Goal: Communication & Community: Answer question/provide support

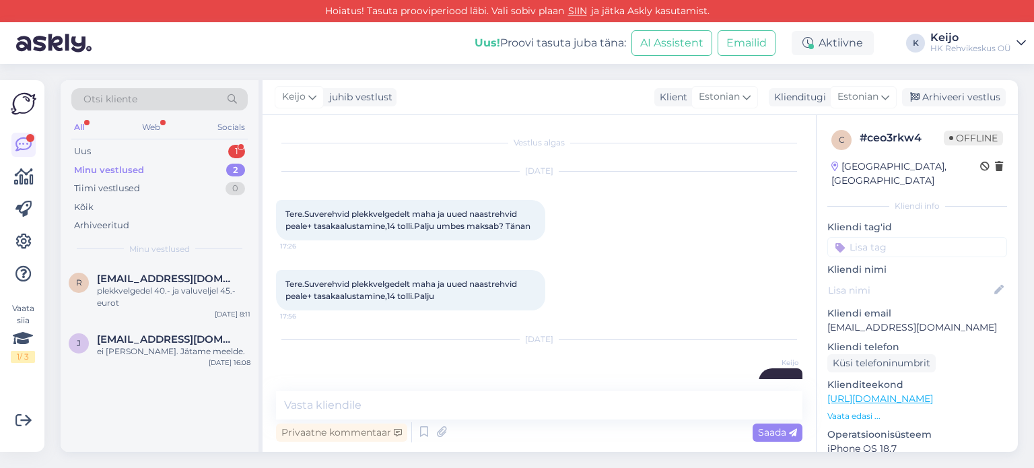
scroll to position [90, 0]
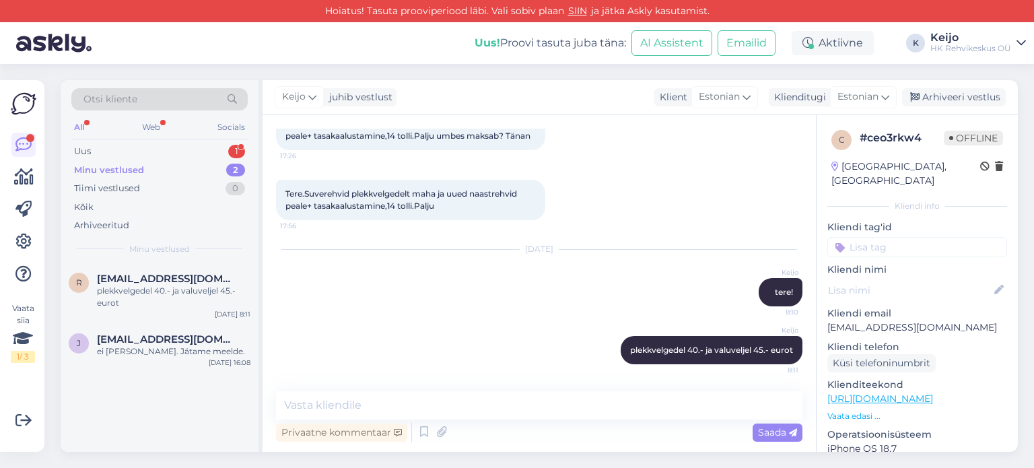
click at [207, 153] on div "Uus 1" at bounding box center [159, 151] width 176 height 19
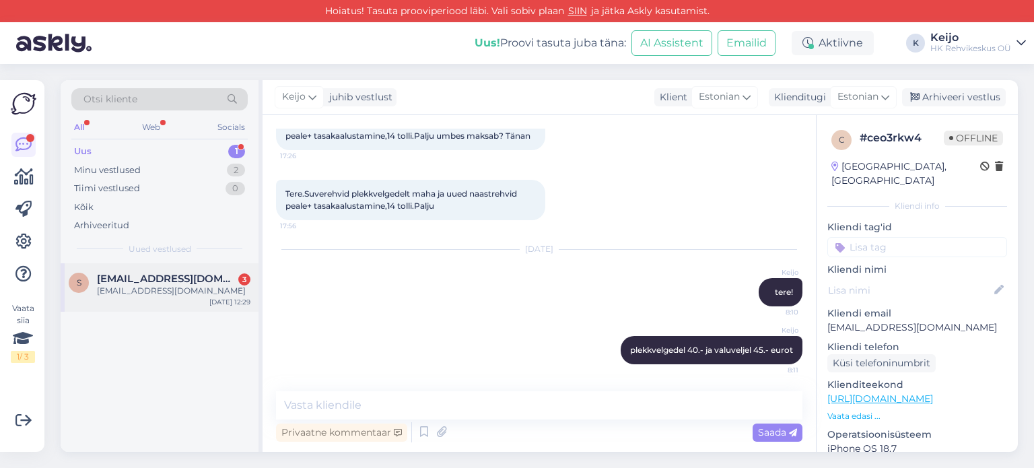
click at [205, 279] on span "[EMAIL_ADDRESS][DOMAIN_NAME]" at bounding box center [167, 279] width 140 height 12
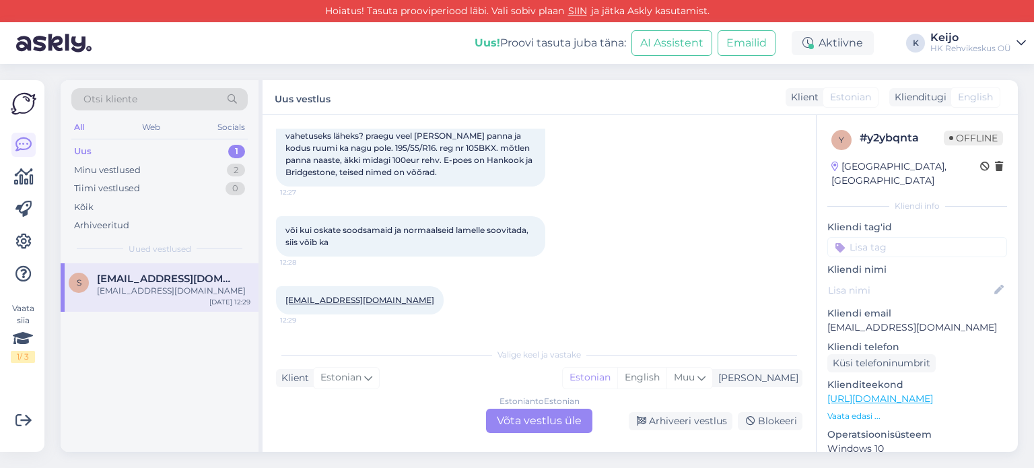
click at [531, 421] on div "Estonian to Estonian Võta vestlus üle" at bounding box center [539, 421] width 106 height 24
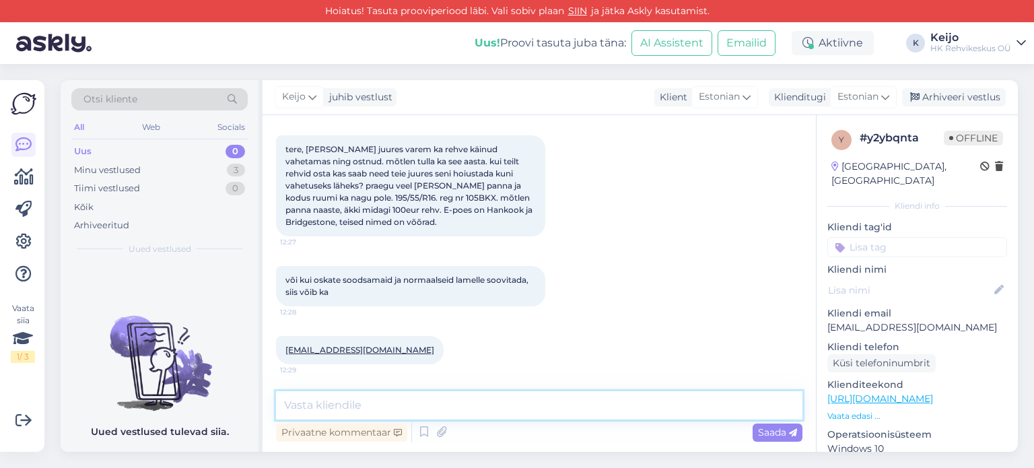
click at [429, 402] on textarea at bounding box center [539, 405] width 527 height 28
type textarea "Tere!"
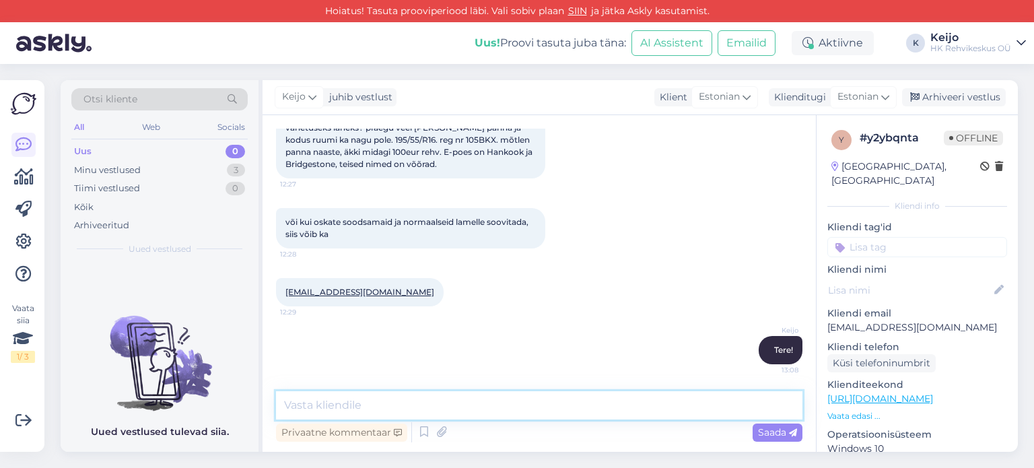
click at [423, 398] on textarea at bounding box center [539, 405] width 527 height 28
type textarea "Saab ikka seni hoiustada meie juures, pole probleemi."
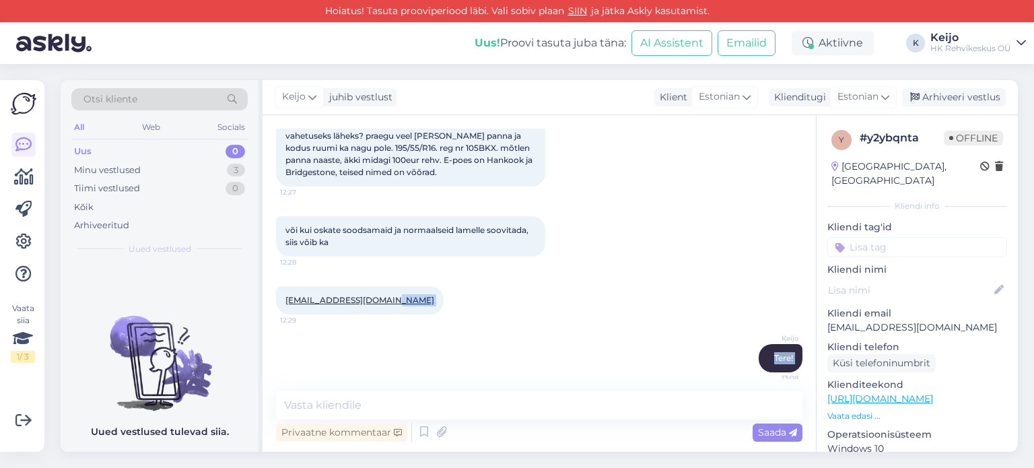
scroll to position [179, 0]
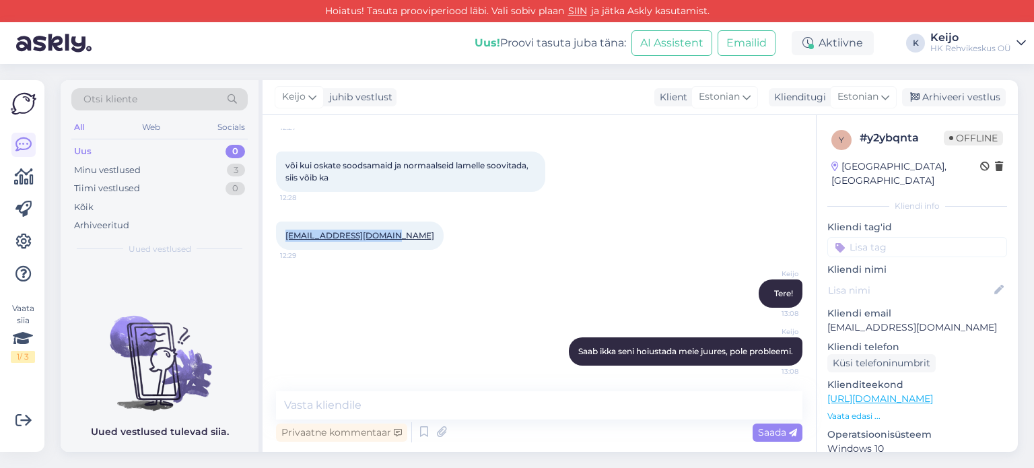
drag, startPoint x: 394, startPoint y: 366, endPoint x: 286, endPoint y: 236, distance: 168.3
click at [286, 236] on div "[EMAIL_ADDRESS][DOMAIN_NAME] 12:29" at bounding box center [360, 236] width 168 height 28
copy link "[EMAIL_ADDRESS][DOMAIN_NAME]"
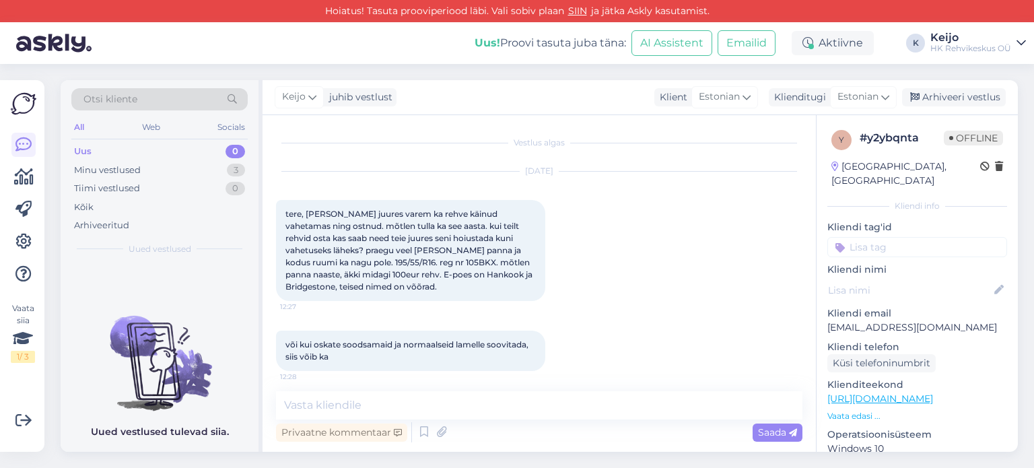
scroll to position [0, 0]
drag, startPoint x: 347, startPoint y: 263, endPoint x: 305, endPoint y: 266, distance: 42.5
click at [305, 266] on span "tere, [PERSON_NAME] juures varem ka rehve käinud vahetamas ning ostnud. mõtlen …" at bounding box center [410, 250] width 249 height 83
drag, startPoint x: 308, startPoint y: 269, endPoint x: 510, endPoint y: 302, distance: 204.1
click at [510, 302] on div "[DATE] tere, [PERSON_NAME] juures varem ka rehve käinud vahetamas ning ostnud. …" at bounding box center [539, 236] width 527 height 159
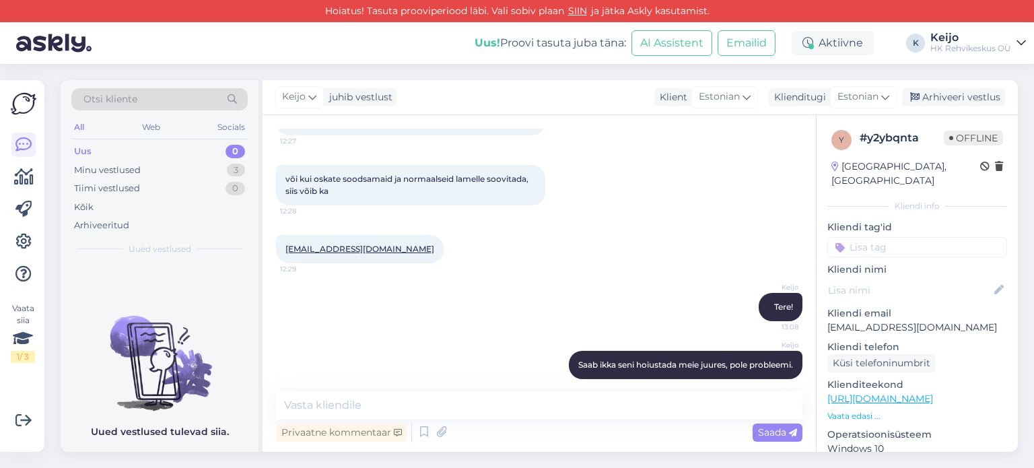
scroll to position [180, 0]
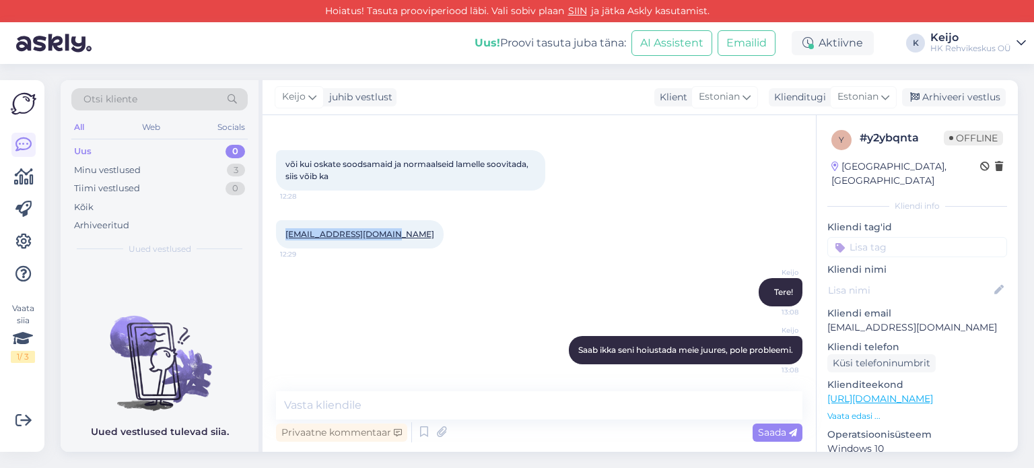
drag, startPoint x: 396, startPoint y: 234, endPoint x: 283, endPoint y: 240, distance: 113.3
click at [283, 240] on div "[EMAIL_ADDRESS][DOMAIN_NAME] 12:29" at bounding box center [360, 234] width 168 height 28
copy link "[EMAIL_ADDRESS][DOMAIN_NAME]"
